Goal: Task Accomplishment & Management: Use online tool/utility

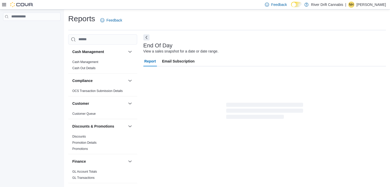
scroll to position [2, 0]
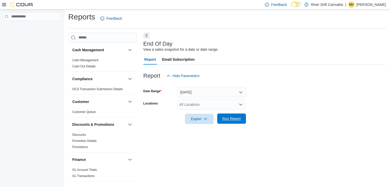
click at [224, 121] on span "Run Report" at bounding box center [231, 119] width 23 height 10
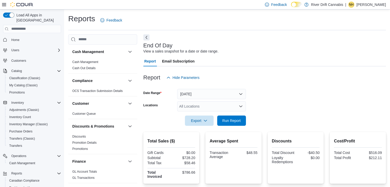
scroll to position [231, 0]
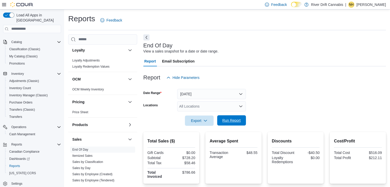
click at [221, 122] on span "Run Report" at bounding box center [231, 120] width 23 height 10
click at [233, 124] on span "Run Report" at bounding box center [231, 120] width 23 height 10
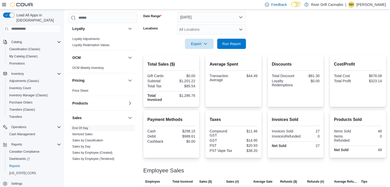
scroll to position [90, 0]
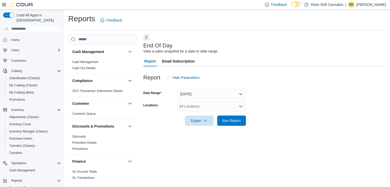
scroll to position [2, 0]
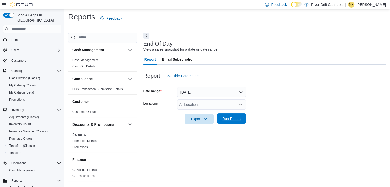
click at [234, 119] on span "Run Report" at bounding box center [232, 118] width 18 height 5
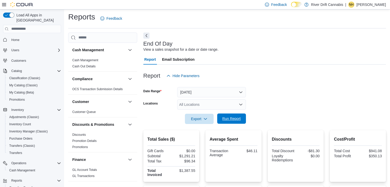
click at [230, 119] on span "Run Report" at bounding box center [232, 118] width 18 height 5
click at [233, 120] on span "Run Report" at bounding box center [232, 118] width 18 height 5
